Goal: Find specific page/section: Find specific page/section

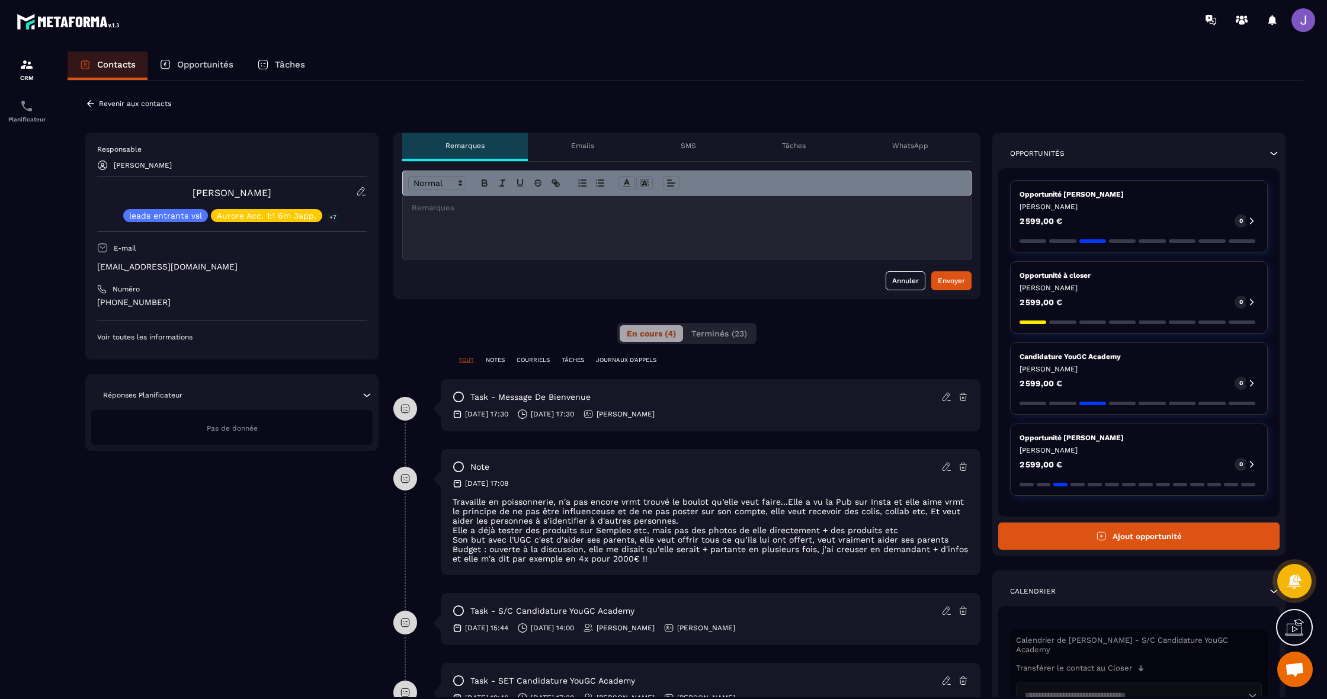
click at [570, 358] on p "TÂCHES" at bounding box center [573, 360] width 23 height 8
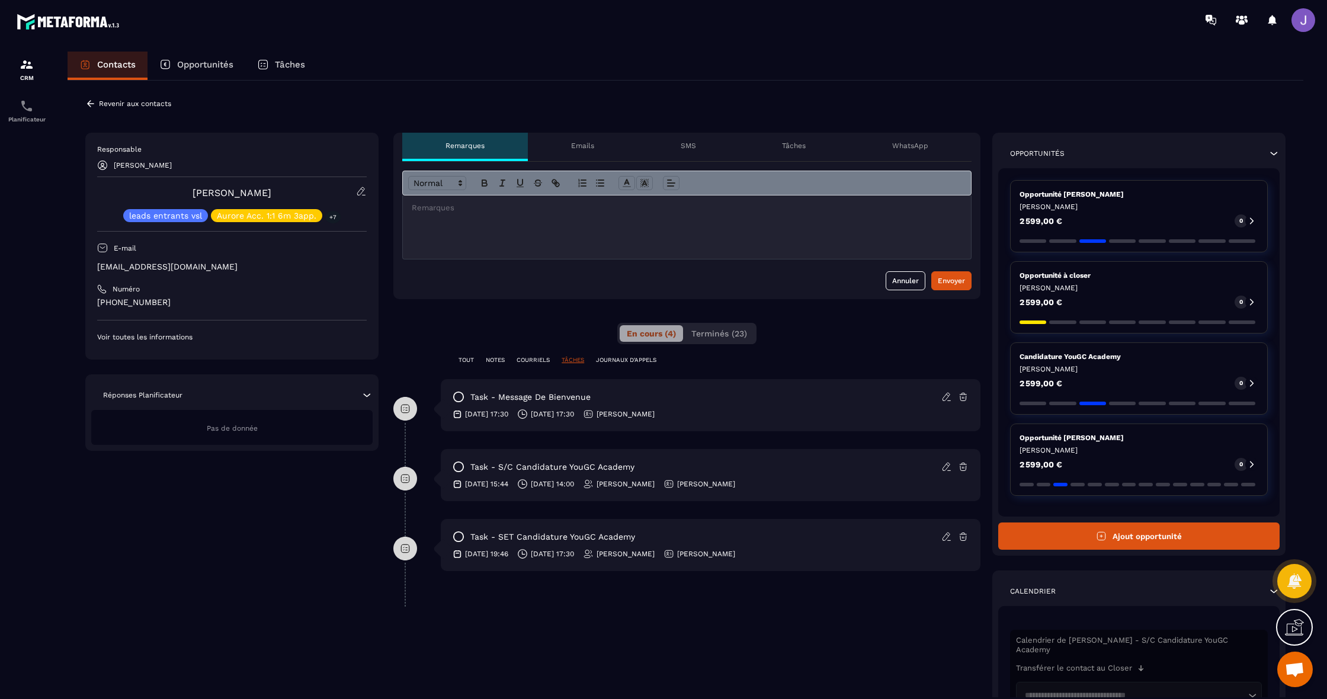
click at [490, 365] on div "TOUT NOTES COURRIELS TÂCHES JOURNAUX D'APPELS" at bounding box center [686, 367] width 587 height 23
click at [466, 357] on p "TOUT" at bounding box center [465, 360] width 15 height 8
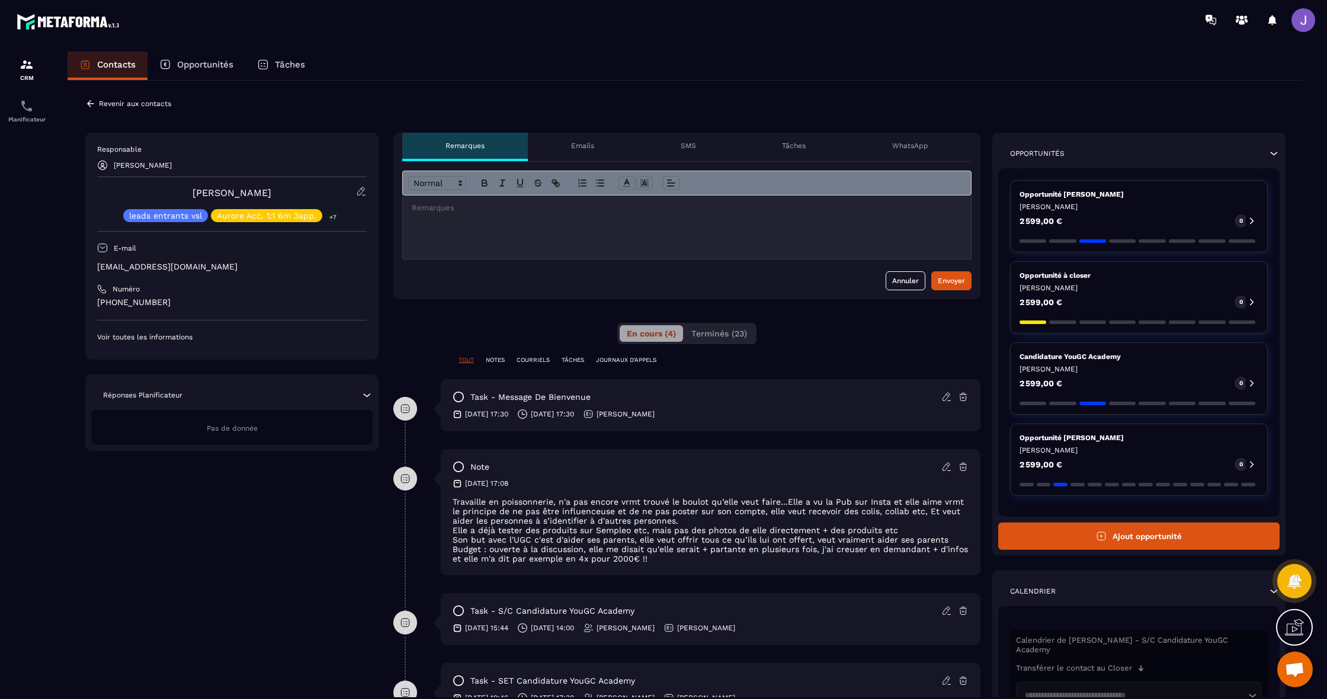
click at [573, 357] on p "TÂCHES" at bounding box center [573, 360] width 23 height 8
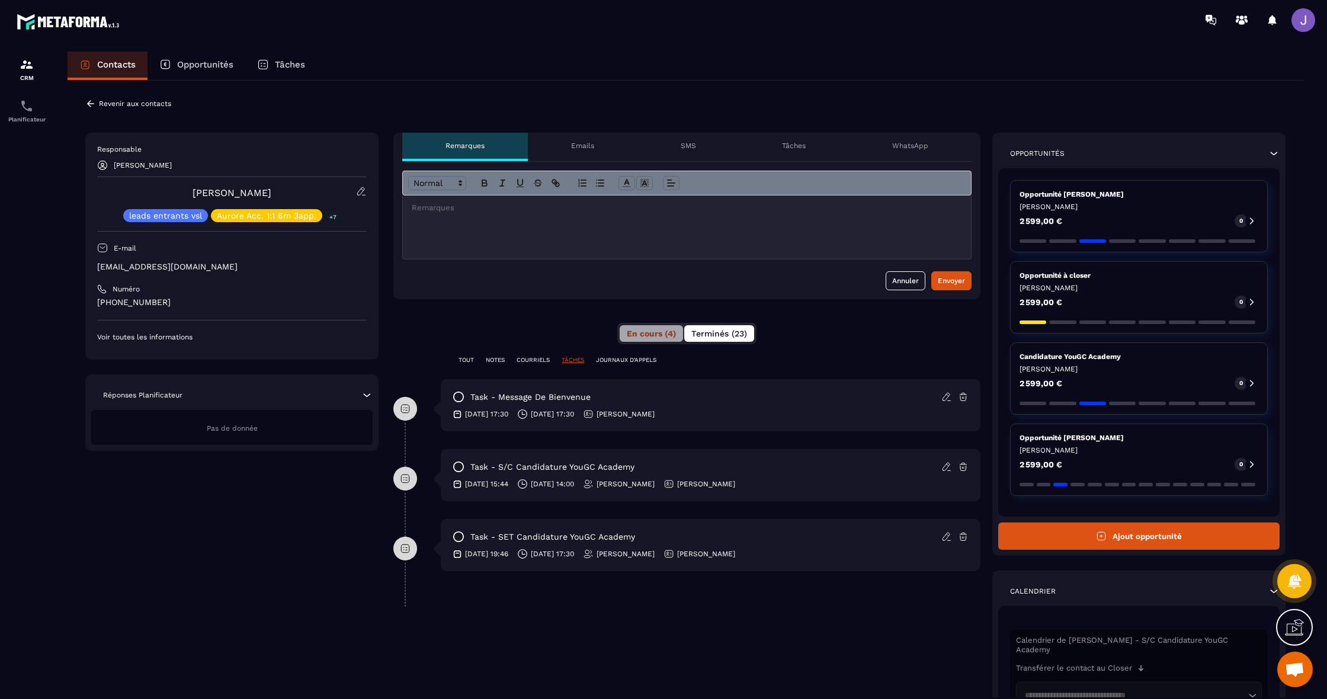
click at [733, 335] on span "Terminés (23)" at bounding box center [719, 333] width 56 height 9
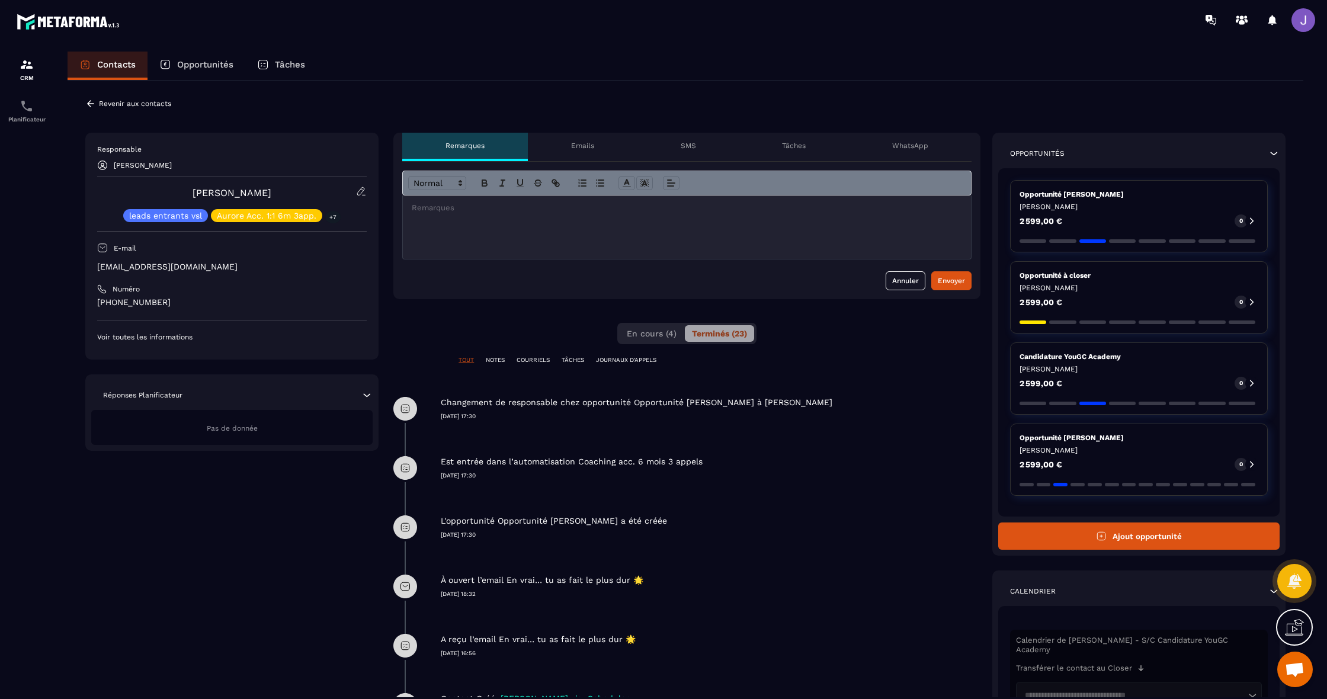
click at [154, 332] on p "Voir toutes les informations" at bounding box center [232, 336] width 270 height 9
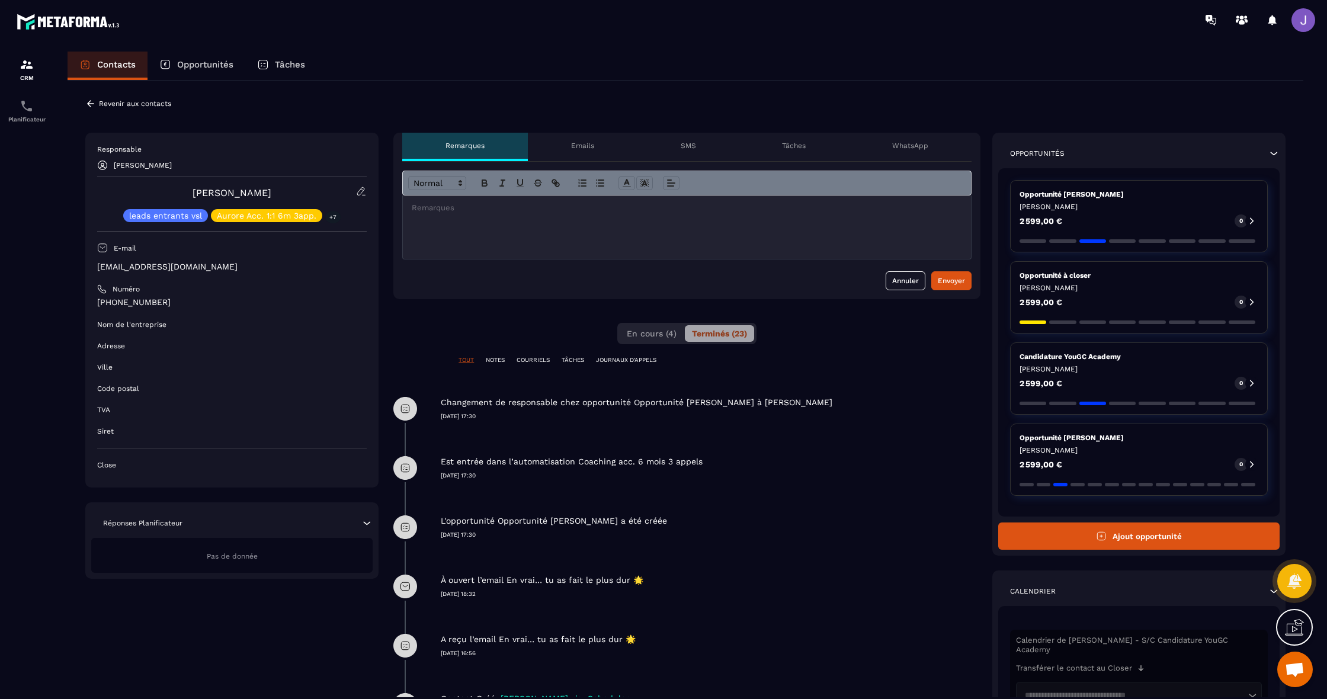
click at [105, 462] on p "Close" at bounding box center [232, 464] width 270 height 9
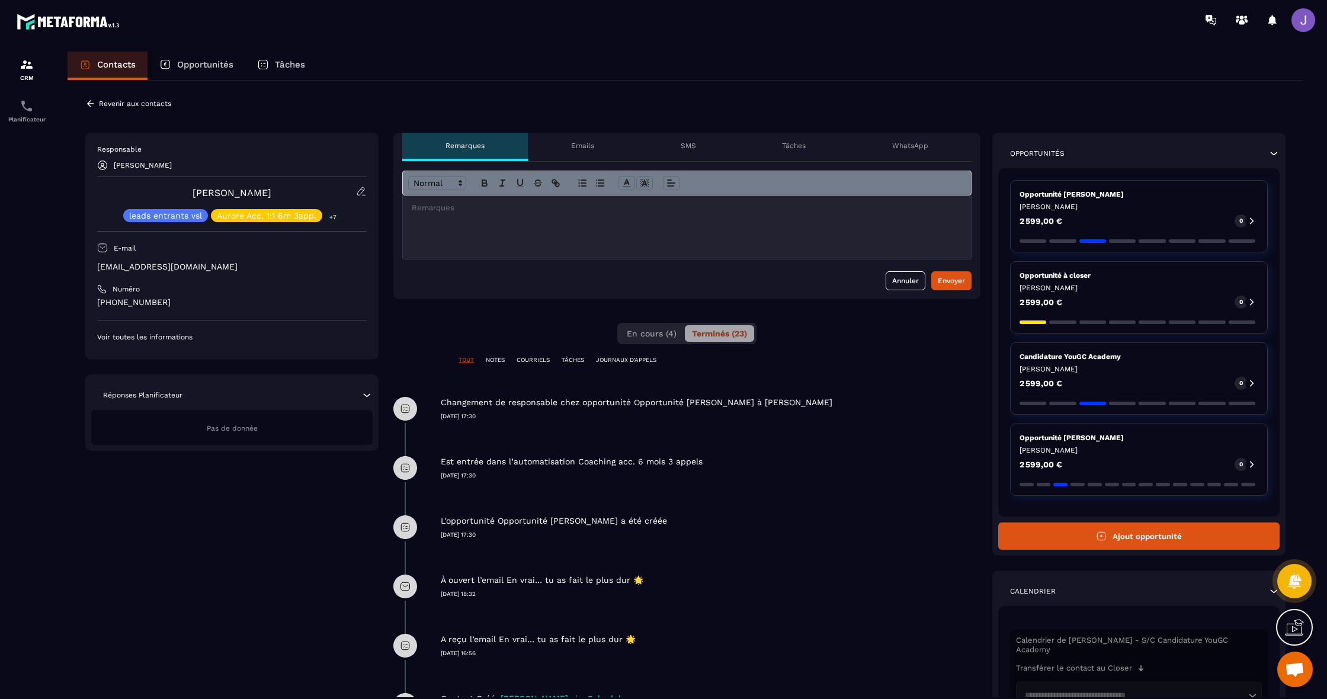
click at [159, 338] on p "Voir toutes les informations" at bounding box center [232, 336] width 270 height 9
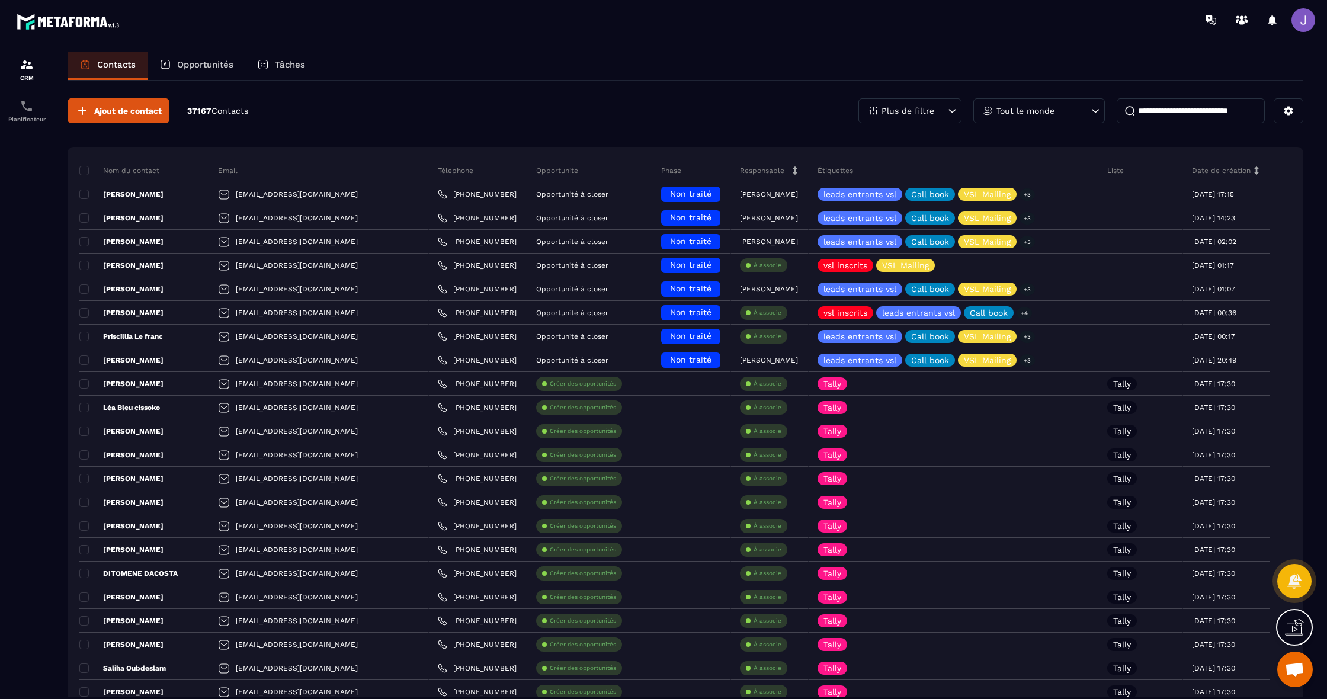
click at [1208, 108] on input at bounding box center [1191, 110] width 148 height 25
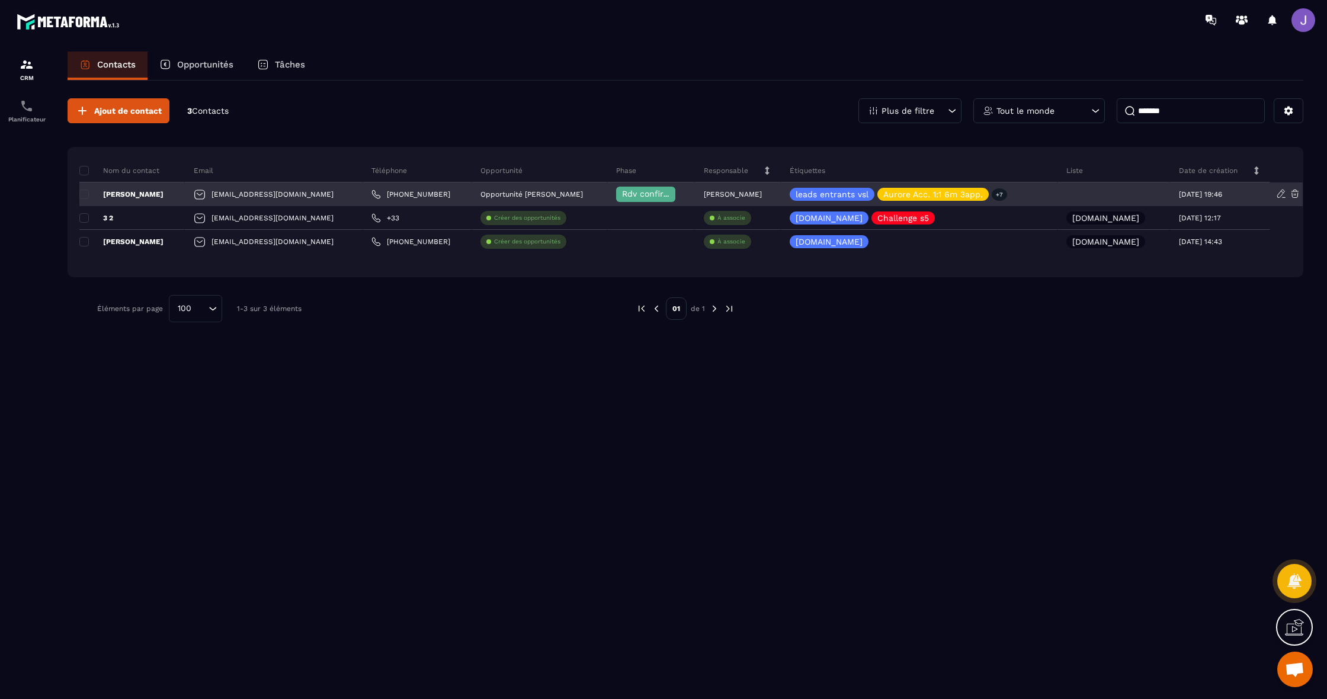
type input "*******"
click at [139, 197] on p "[PERSON_NAME]" at bounding box center [121, 194] width 84 height 9
